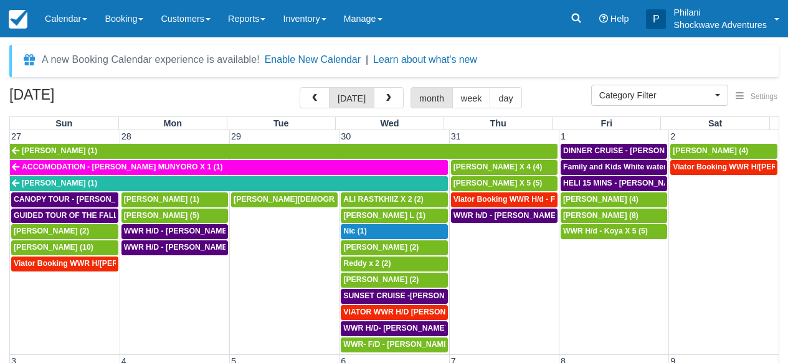
select select
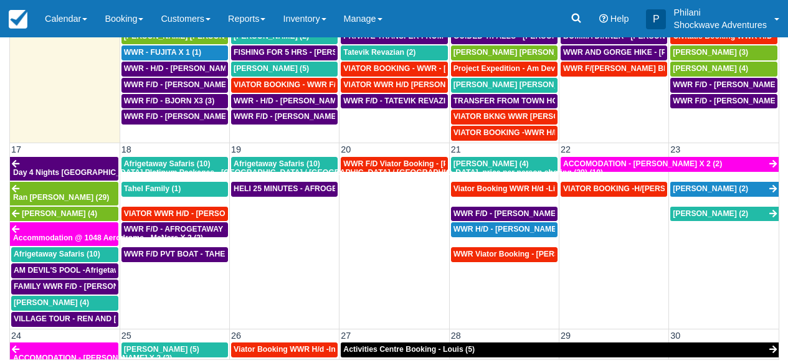
scroll to position [284, 0]
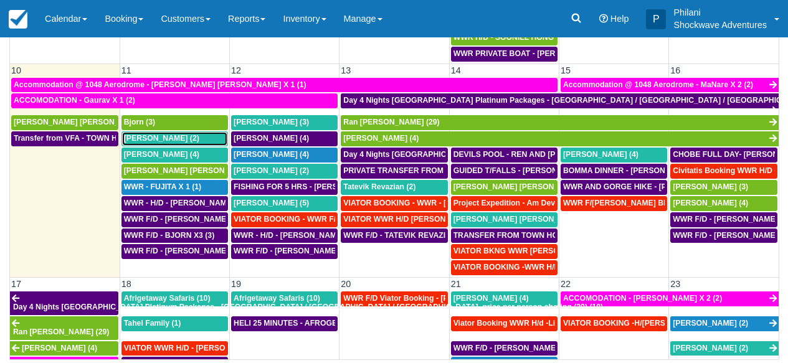
click at [179, 139] on span "Chris Moorman (2)" at bounding box center [161, 138] width 75 height 9
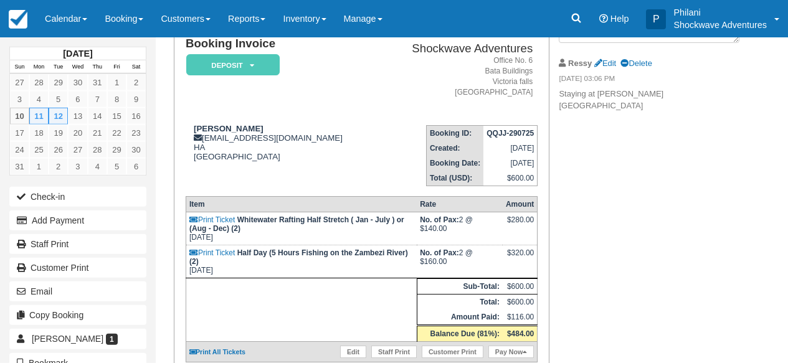
scroll to position [93, 0]
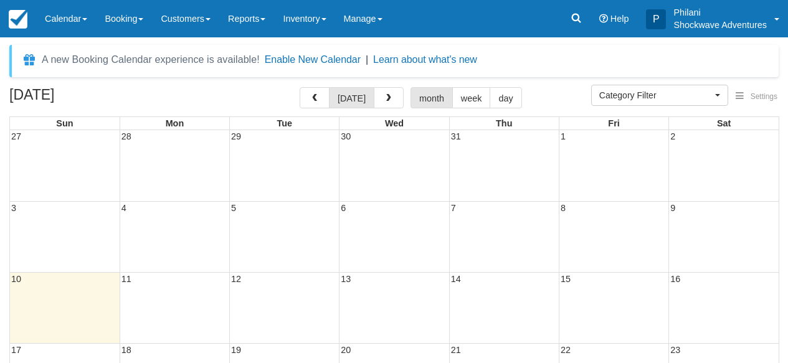
select select
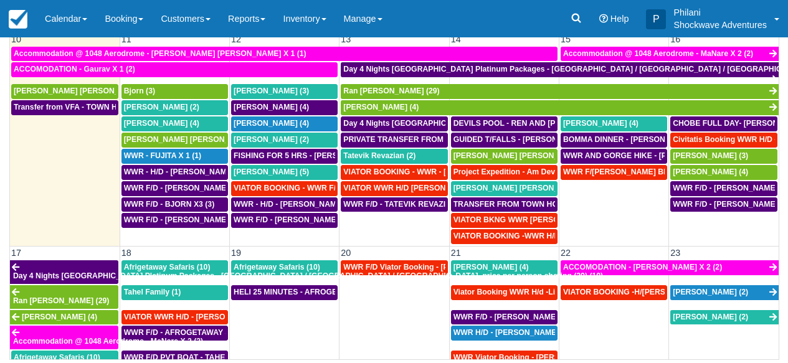
scroll to position [313, 0]
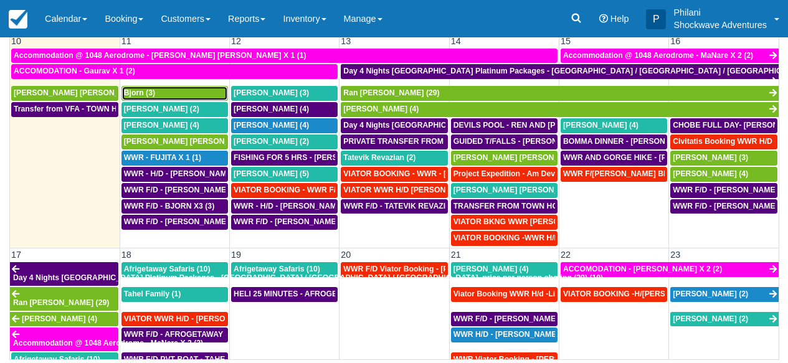
click at [209, 95] on div "Bjorn (3)" at bounding box center [174, 93] width 101 height 10
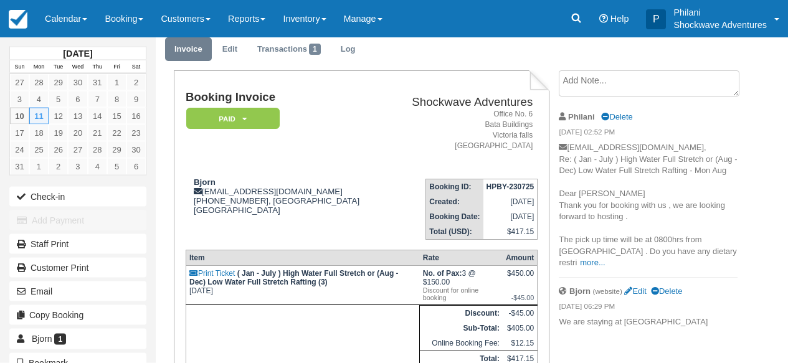
scroll to position [45, 0]
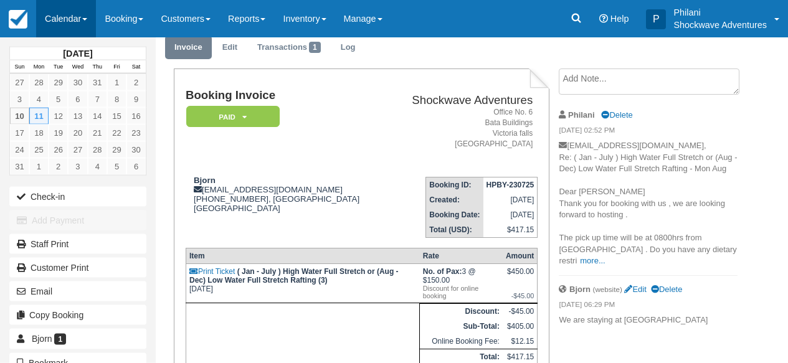
click at [79, 14] on link "Calendar" at bounding box center [66, 18] width 60 height 37
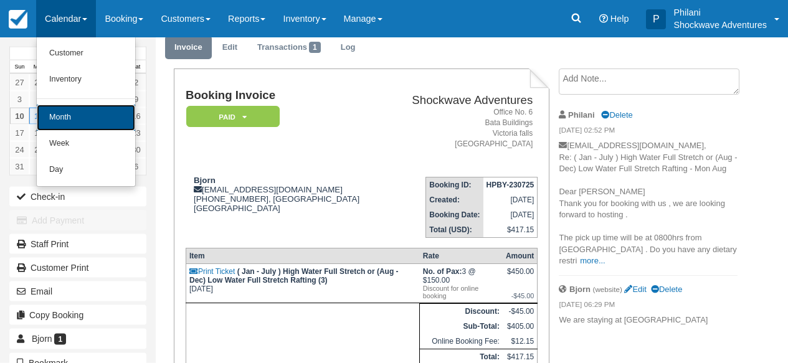
click at [84, 121] on link "Month" at bounding box center [86, 118] width 98 height 26
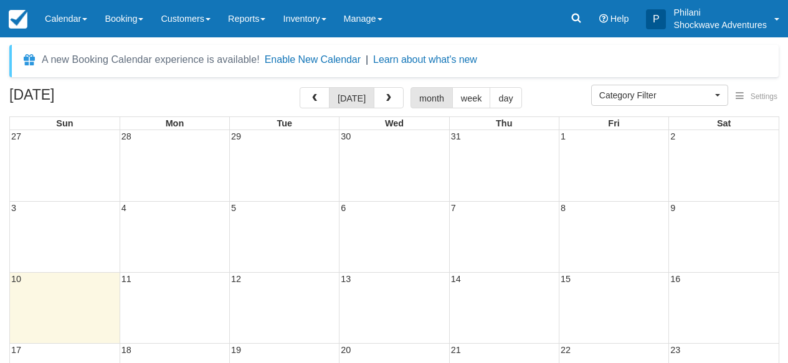
select select
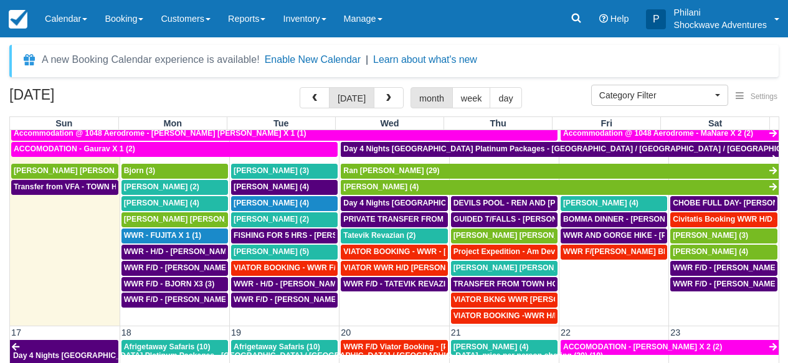
scroll to position [437, 0]
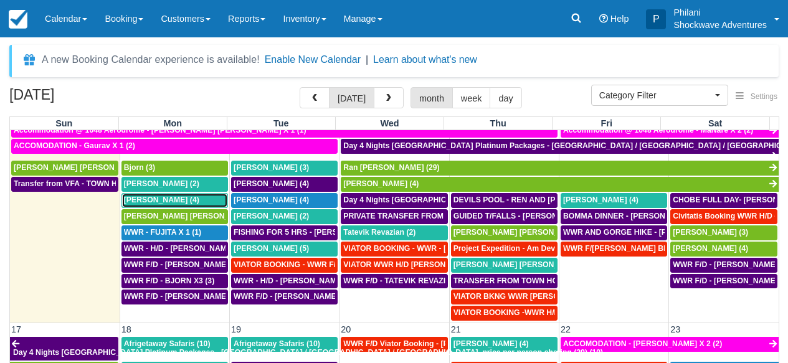
click at [158, 203] on span "Eric Evenhuis (4)" at bounding box center [161, 199] width 75 height 9
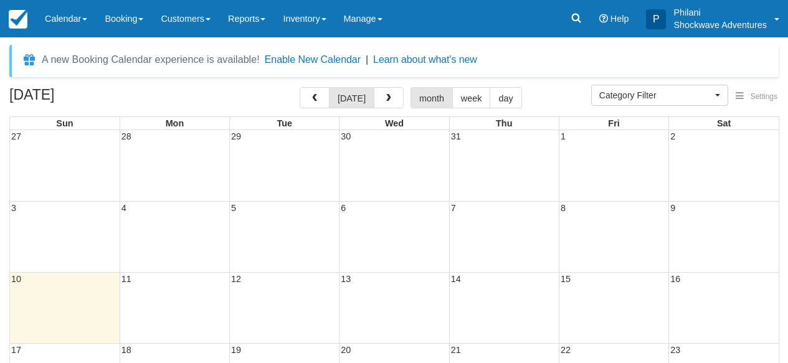
select select
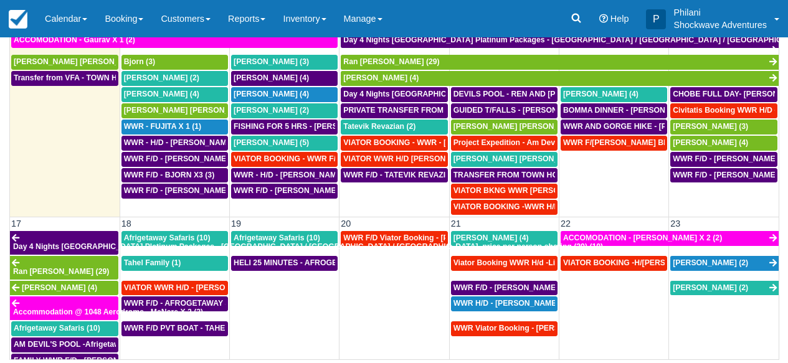
scroll to position [349, 0]
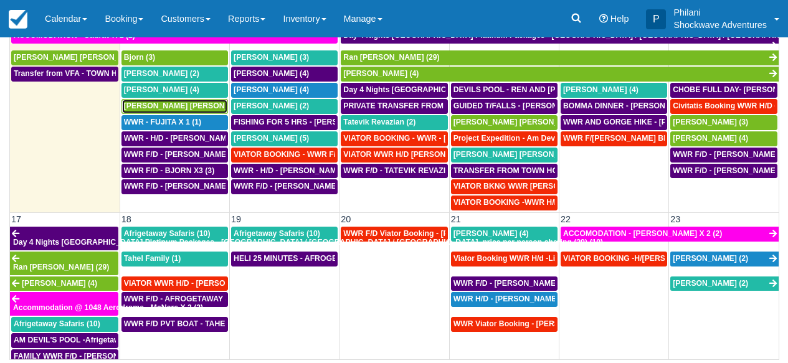
click at [185, 107] on span "Kari Timo Kalervo (5)" at bounding box center [194, 105] width 141 height 9
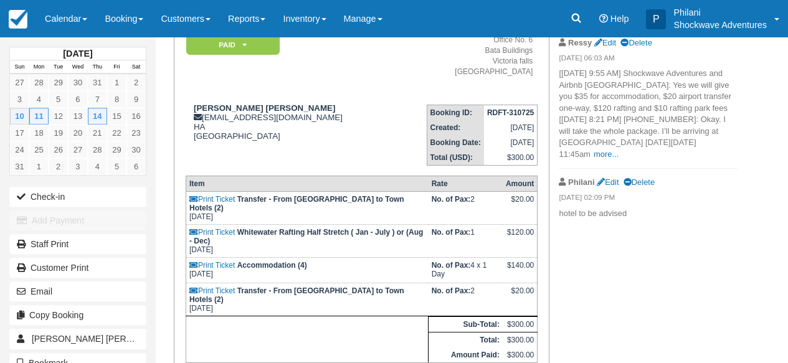
scroll to position [128, 0]
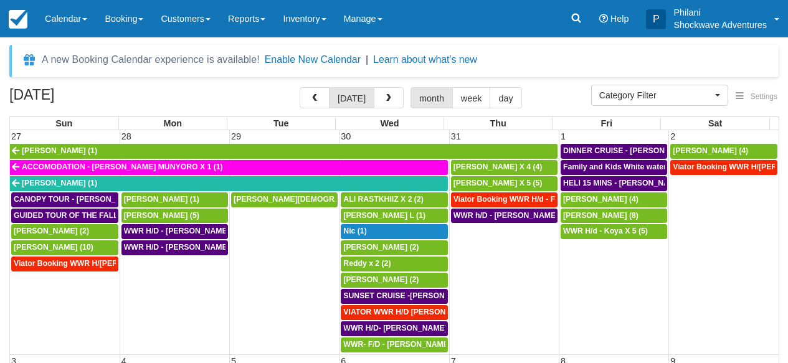
select select
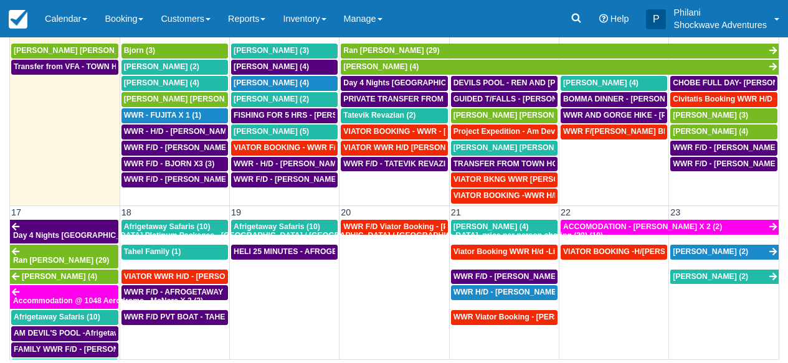
scroll to position [357, 0]
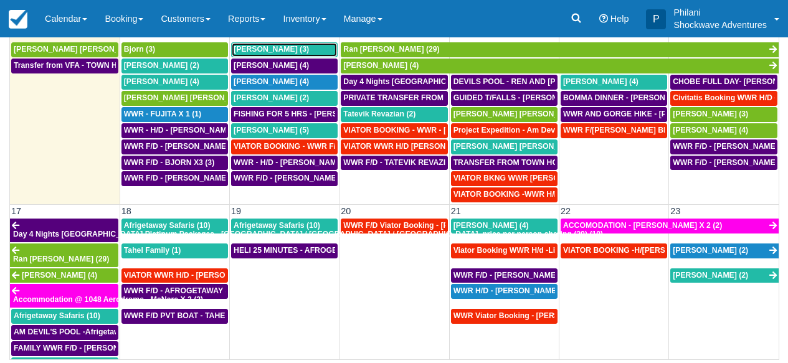
click at [287, 52] on div "[PERSON_NAME] (3)" at bounding box center [283, 50] width 101 height 10
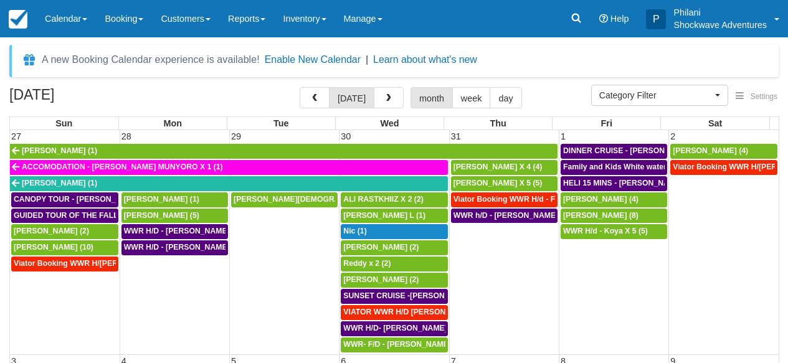
select select
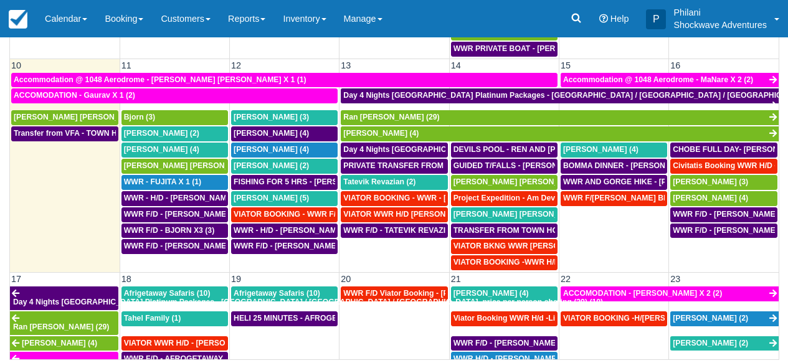
scroll to position [344, 0]
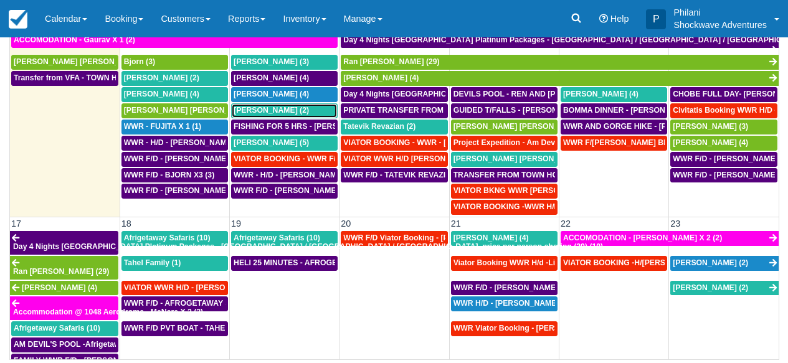
click at [286, 111] on span "[PERSON_NAME] (2)" at bounding box center [270, 110] width 75 height 9
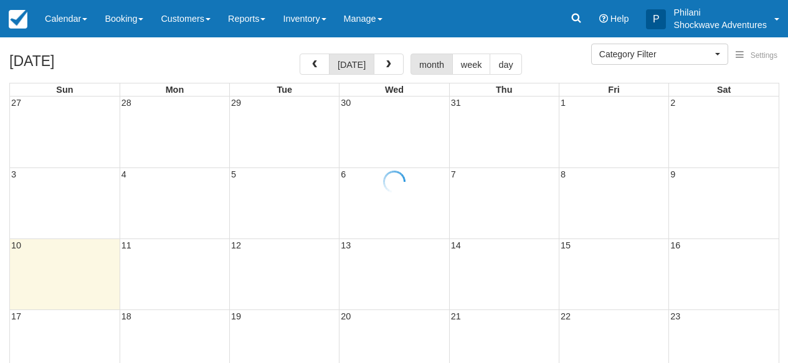
select select
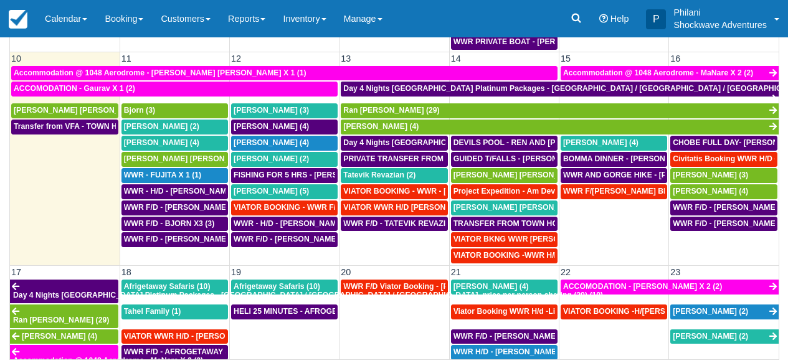
scroll to position [297, 0]
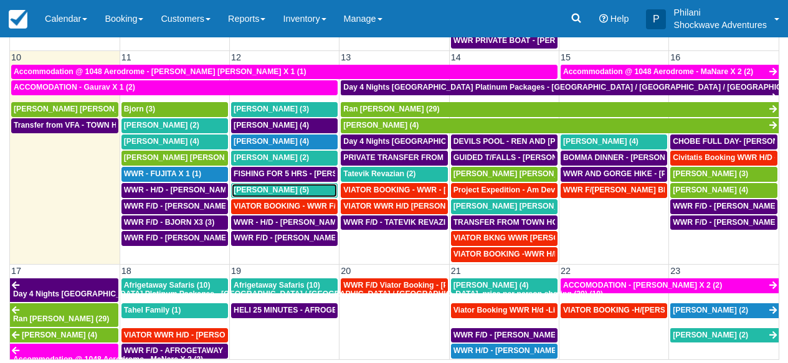
click at [303, 192] on div "Owen Hicks (5)" at bounding box center [283, 191] width 101 height 10
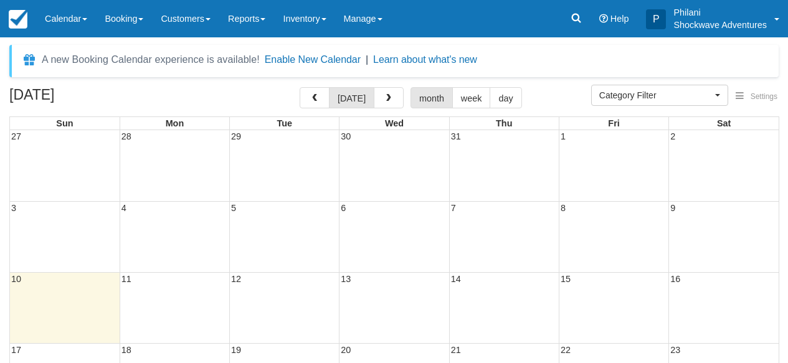
select select
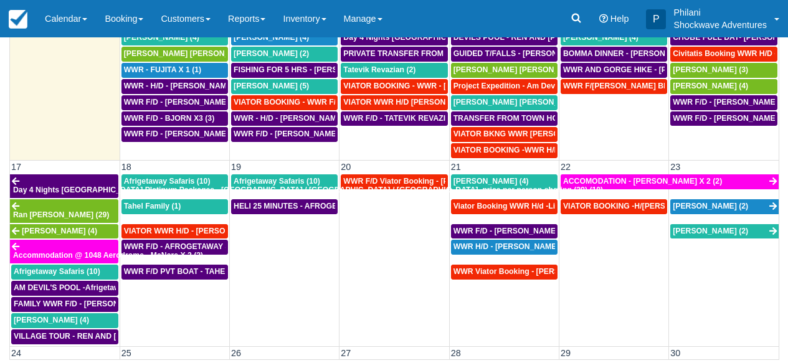
scroll to position [402, 0]
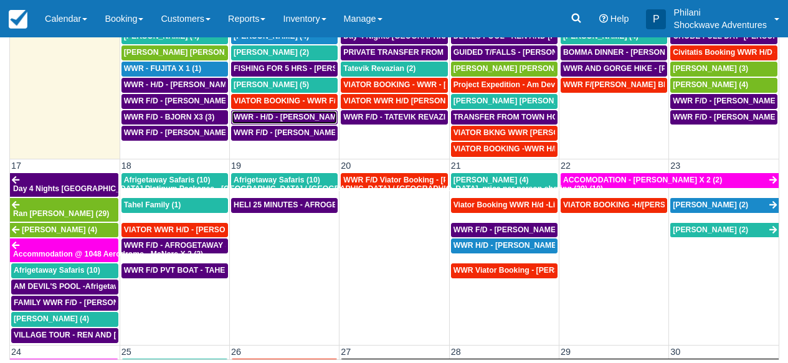
click at [315, 121] on span "WWR - H/D - [PERSON_NAME] X5 (5)" at bounding box center [299, 117] width 133 height 9
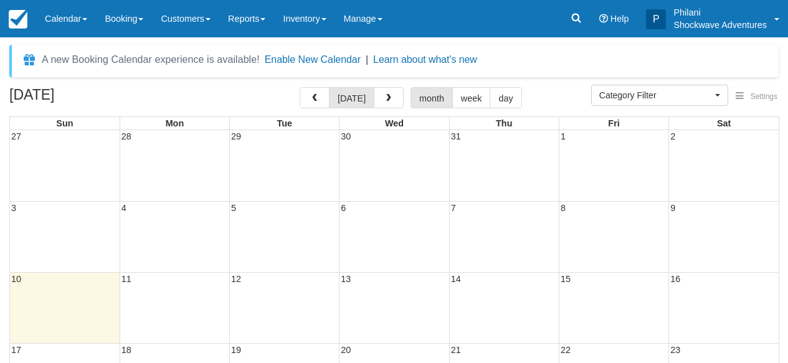
select select
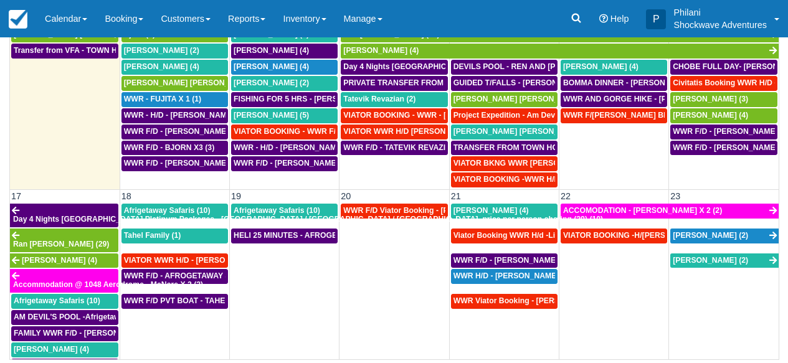
scroll to position [373, 0]
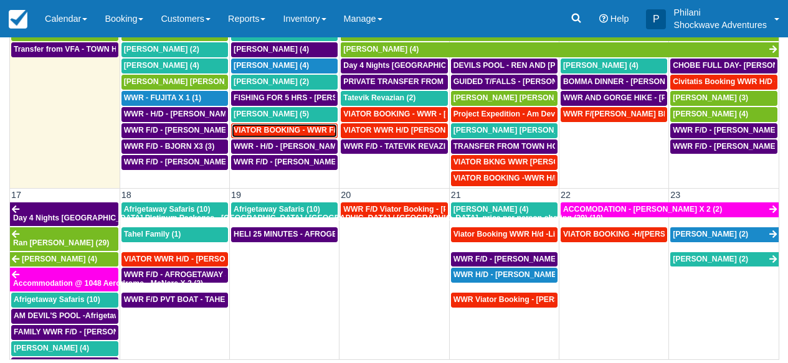
click at [316, 133] on span "VIATOR BOOKING - WWR F/D- [PERSON_NAME] 2 (2)" at bounding box center [330, 130] width 194 height 9
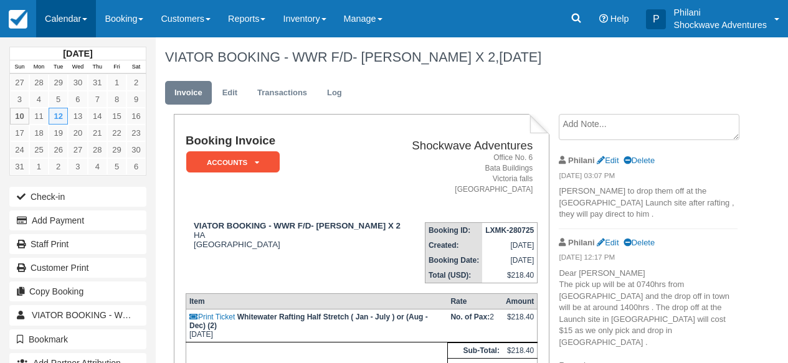
click at [70, 19] on link "Calendar" at bounding box center [66, 18] width 60 height 37
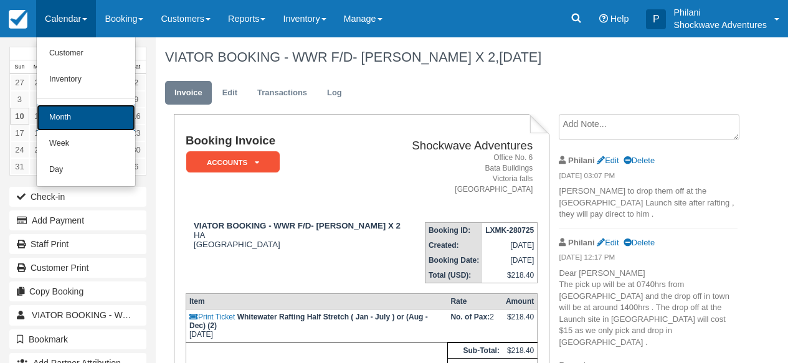
click at [68, 121] on link "Month" at bounding box center [86, 118] width 98 height 26
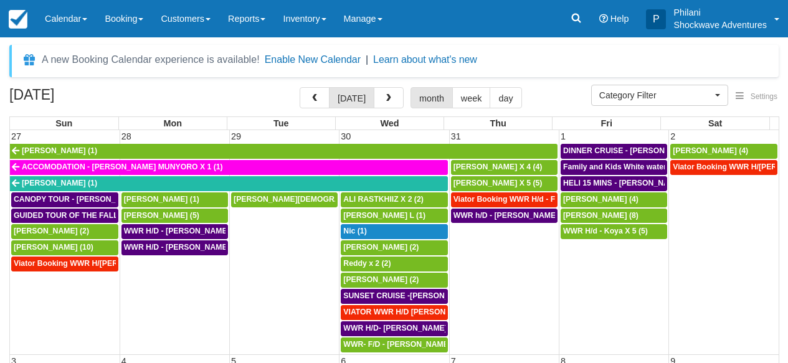
select select
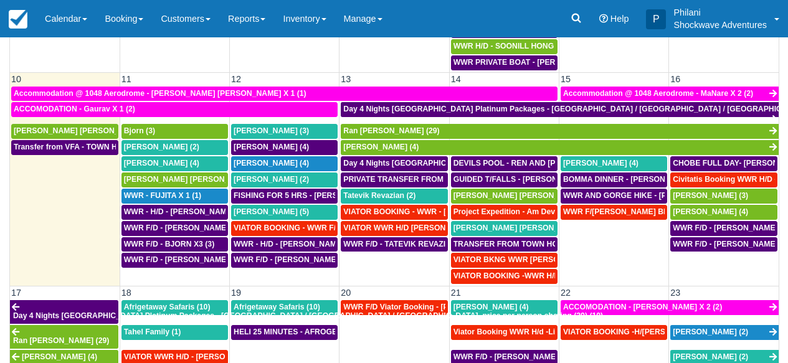
scroll to position [313, 0]
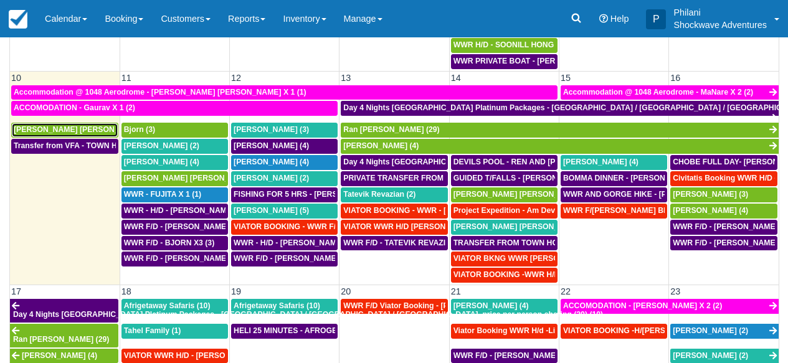
click at [72, 131] on span "Kari Timo Kalervo (2)" at bounding box center [84, 129] width 141 height 9
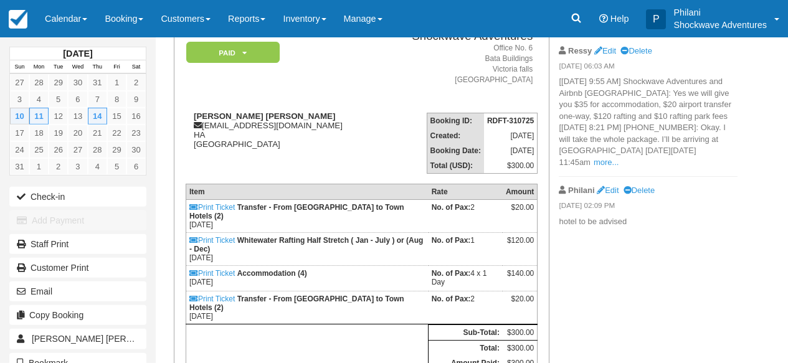
scroll to position [111, 0]
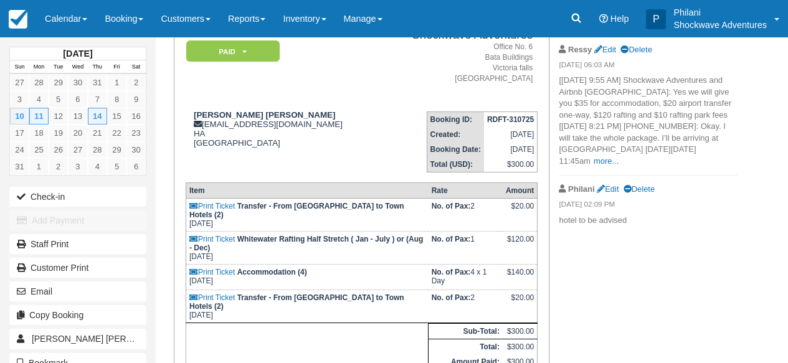
click at [776, 176] on div "[DATE] Sun Mon Tue Wed Thu Fri Sat 27 28 29 30 31 1 2 3 4 5 6 7 8 9 10 11 12 13…" at bounding box center [394, 90] width 788 height 326
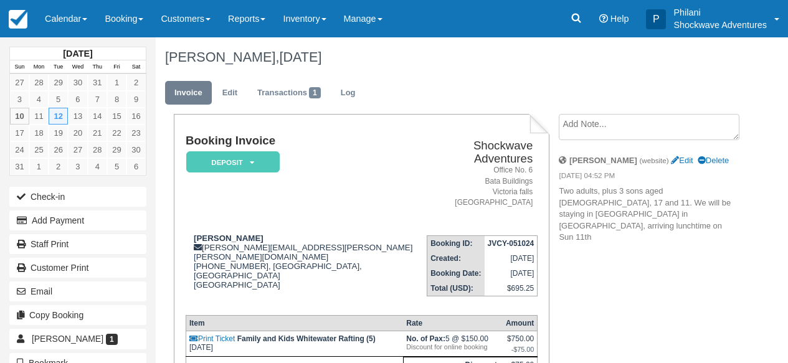
scroll to position [51, 0]
